Goal: Find specific page/section: Find specific page/section

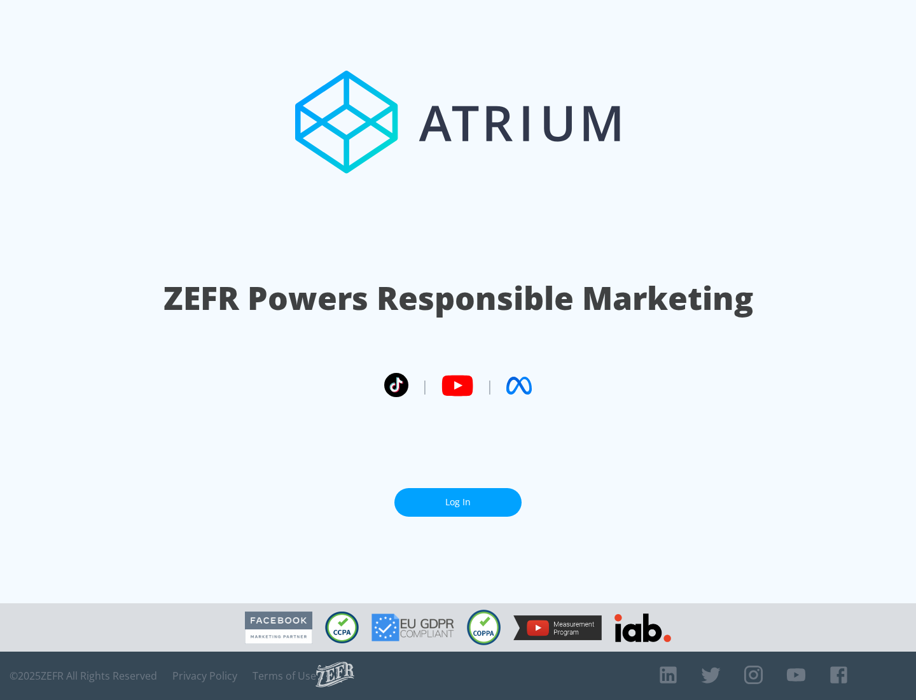
click at [458, 502] on link "Log In" at bounding box center [457, 502] width 127 height 29
